Goal: Connect with others: Establish contact or relationships with other users

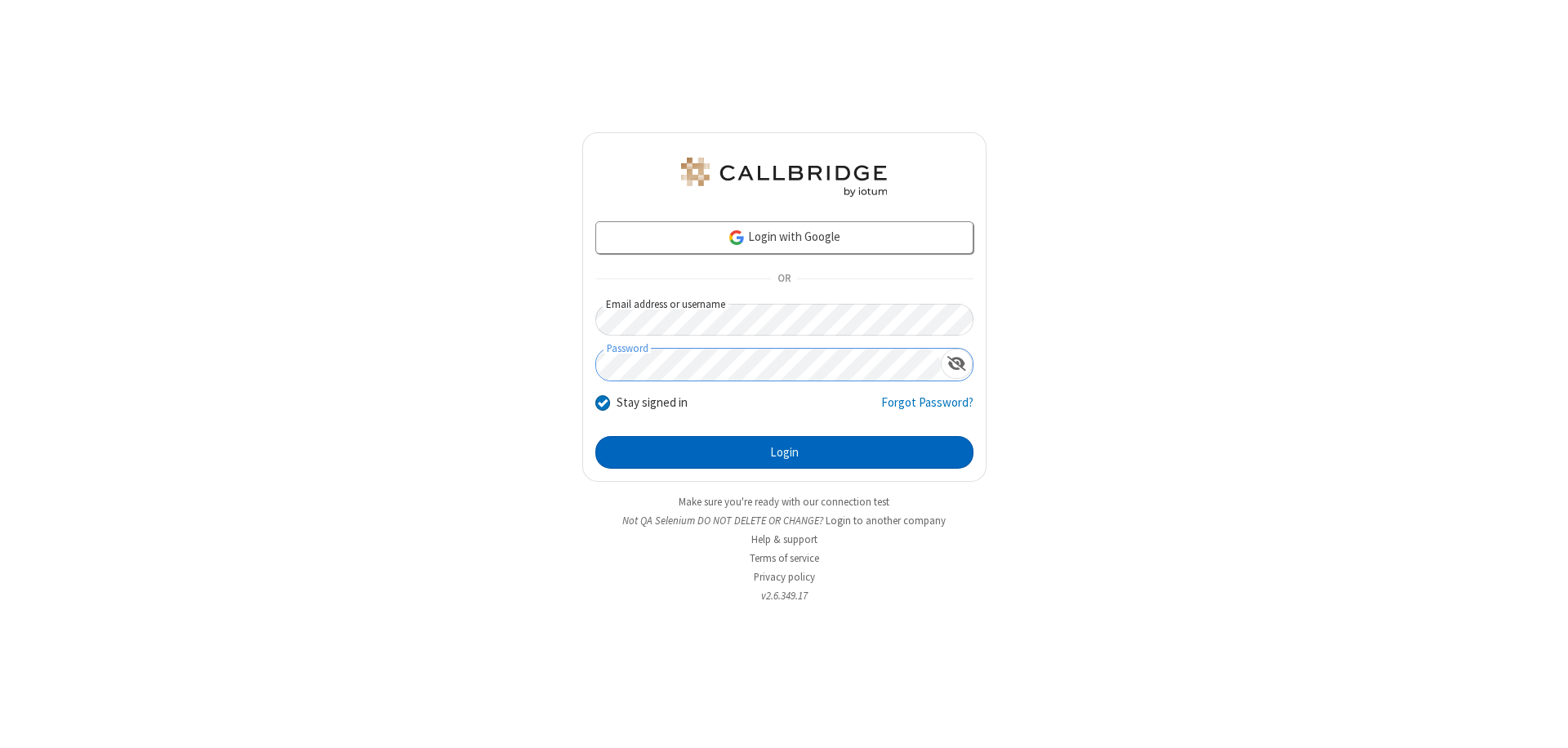
click at [784, 453] on button "Login" at bounding box center [784, 453] width 378 height 33
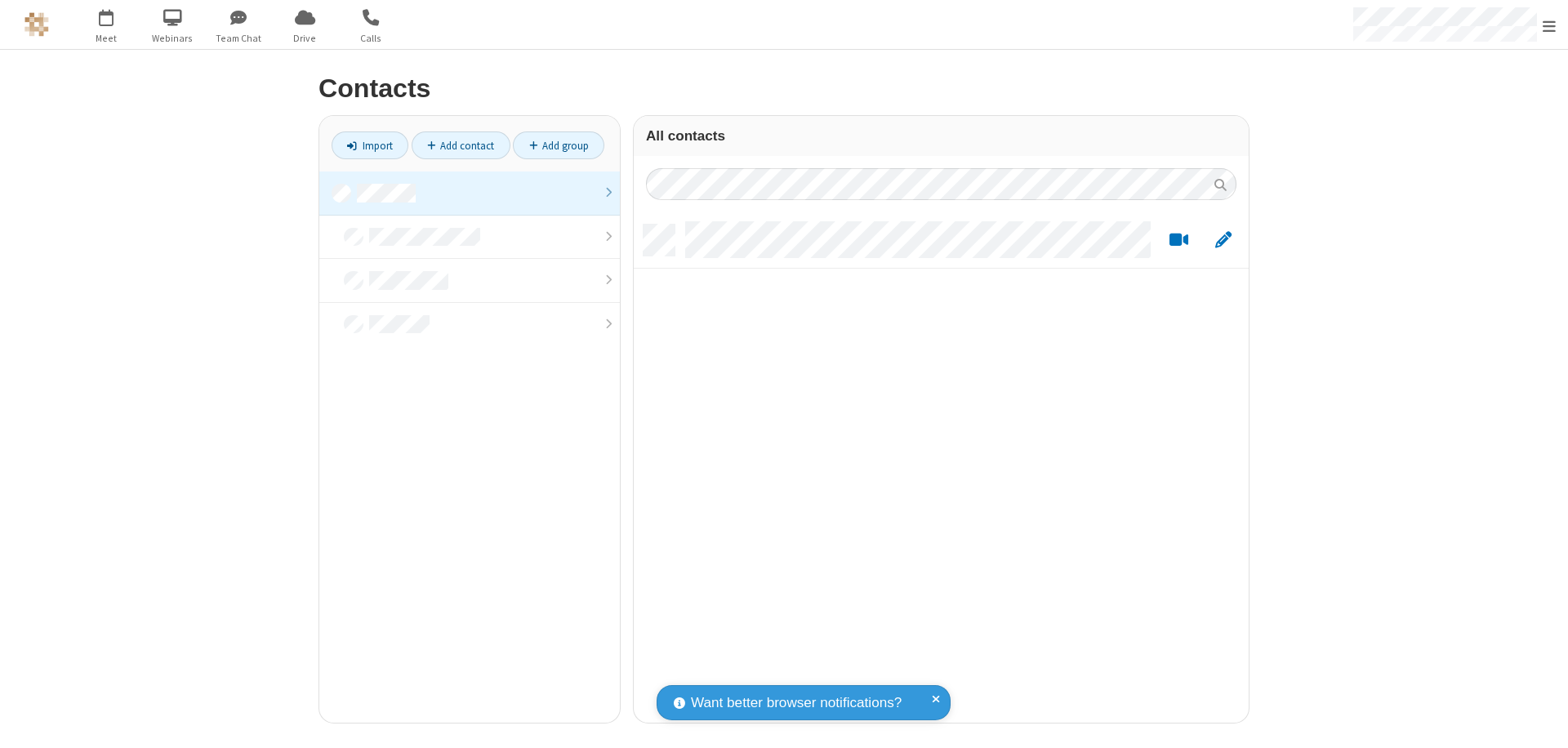
click at [469, 192] on link at bounding box center [469, 193] width 300 height 44
click at [461, 145] on link "Add contact" at bounding box center [461, 145] width 98 height 28
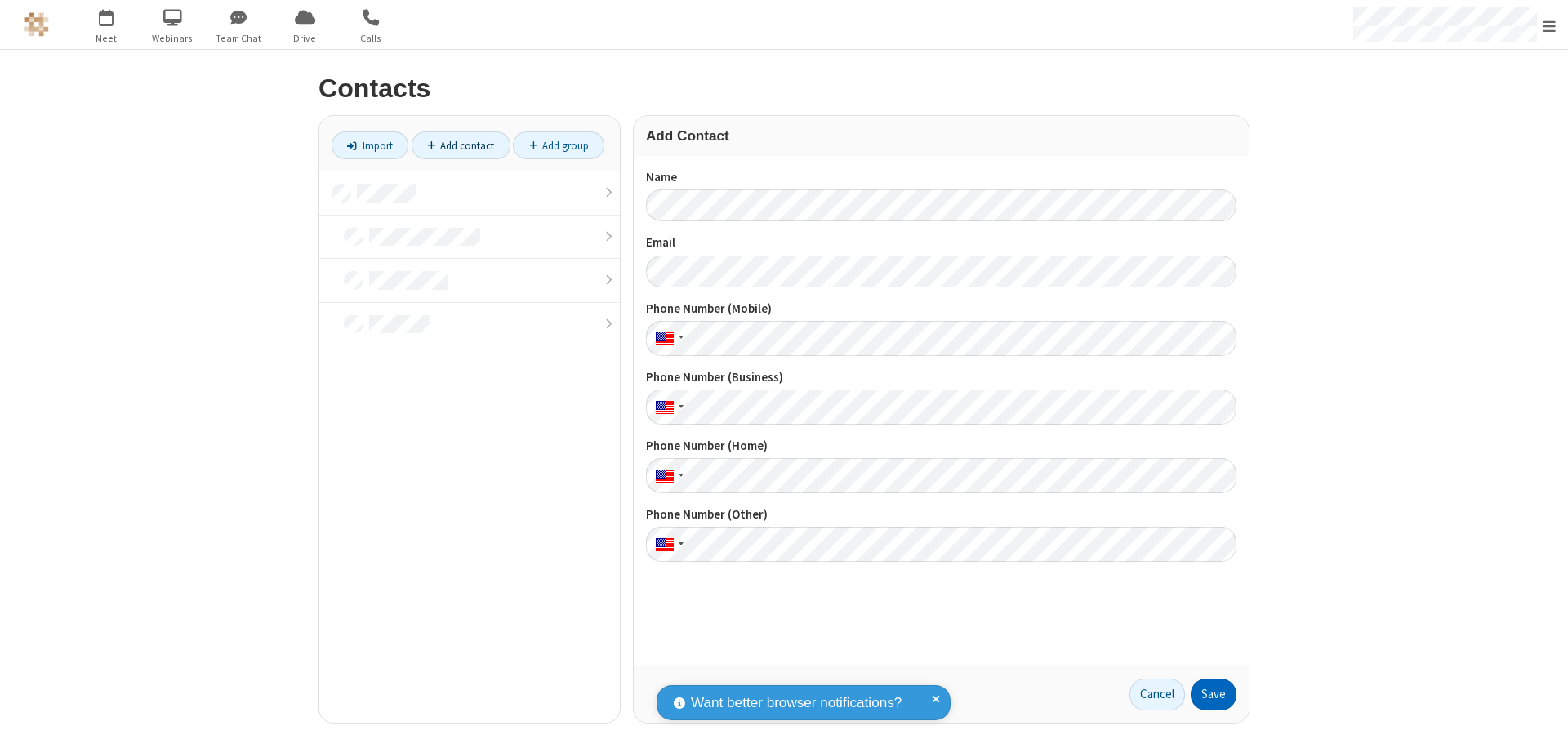
click at [1214, 694] on button "Save" at bounding box center [1214, 695] width 46 height 33
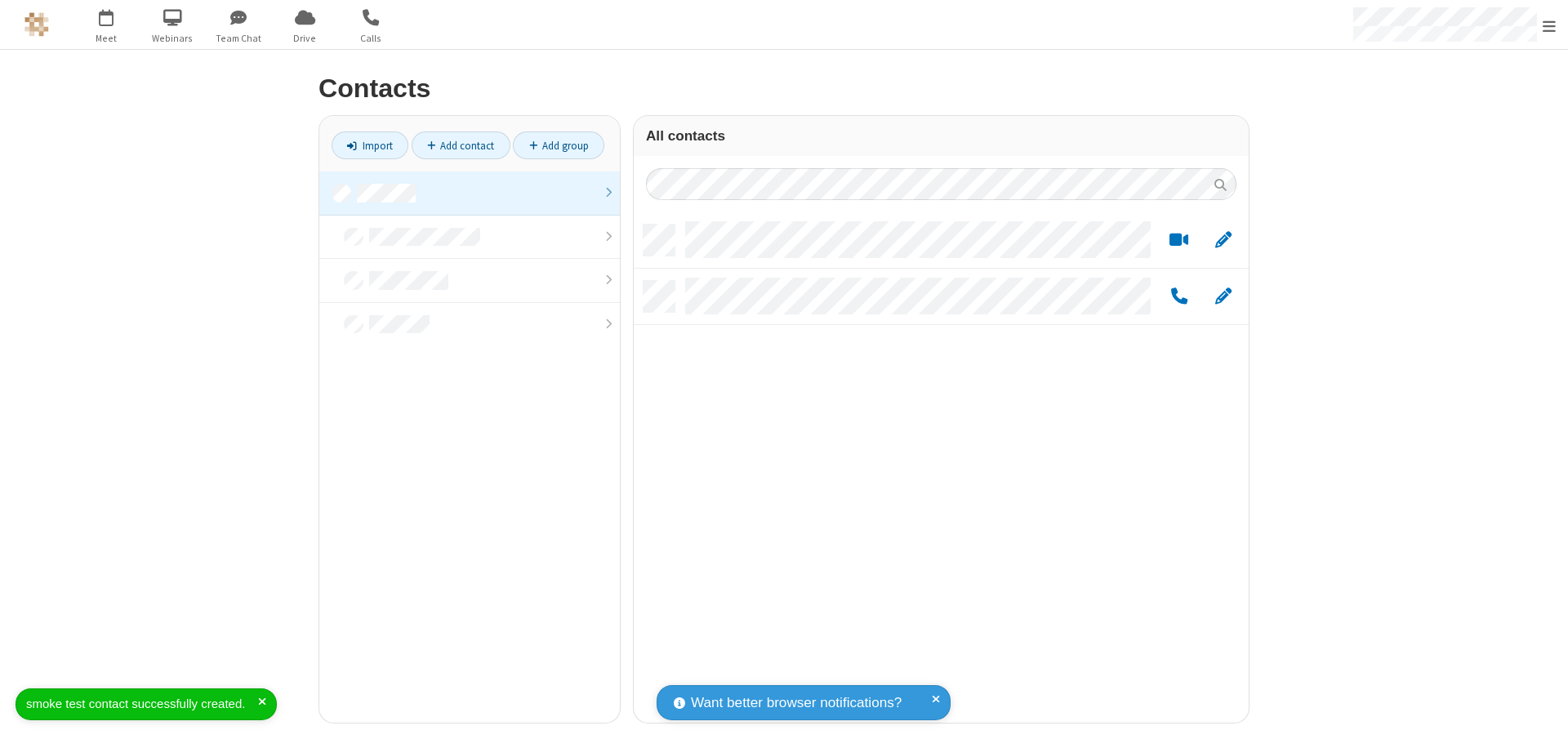
scroll to position [498, 602]
click at [461, 145] on link "Add contact" at bounding box center [461, 145] width 98 height 28
